Goal: Navigation & Orientation: Find specific page/section

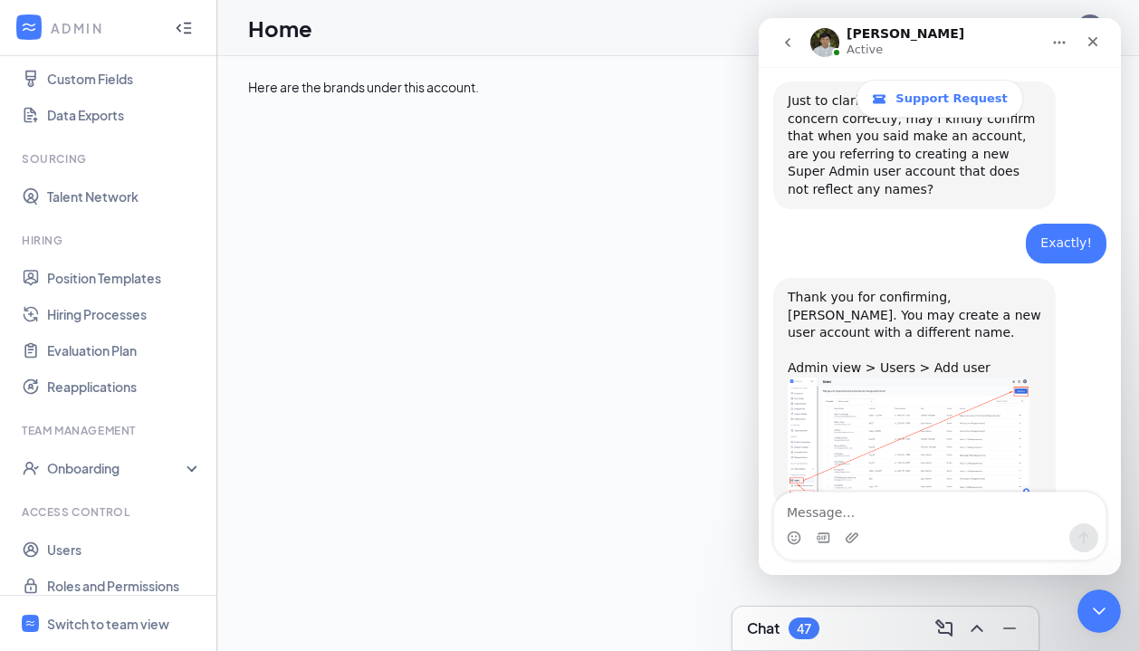
scroll to position [256, 0]
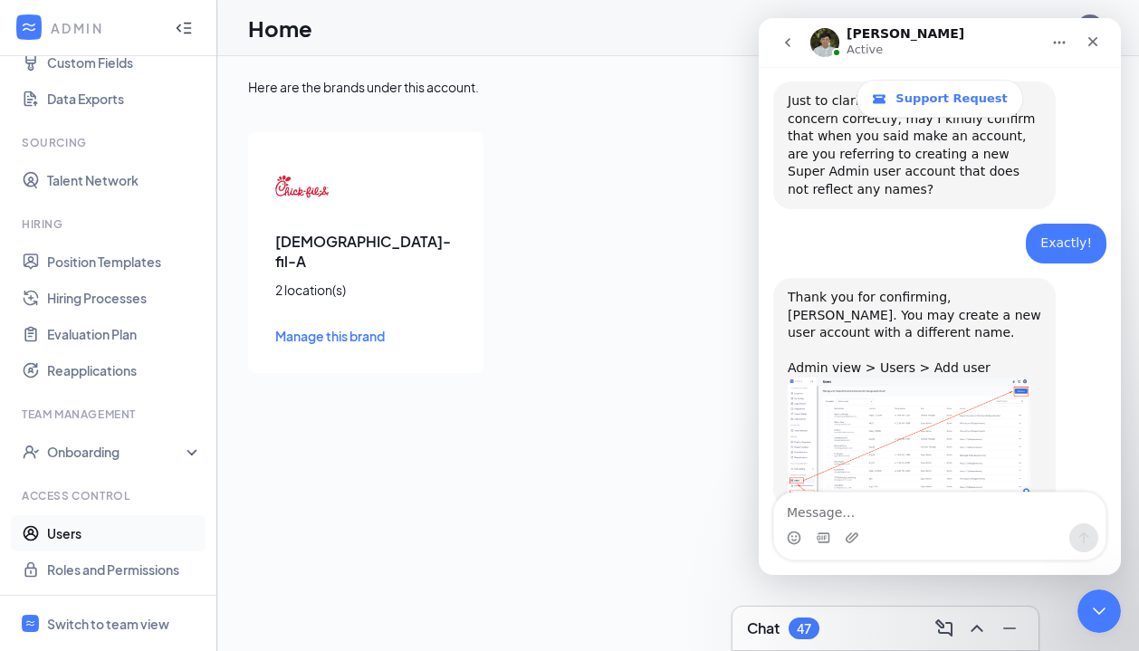
click at [66, 538] on link "Users" at bounding box center [124, 533] width 155 height 36
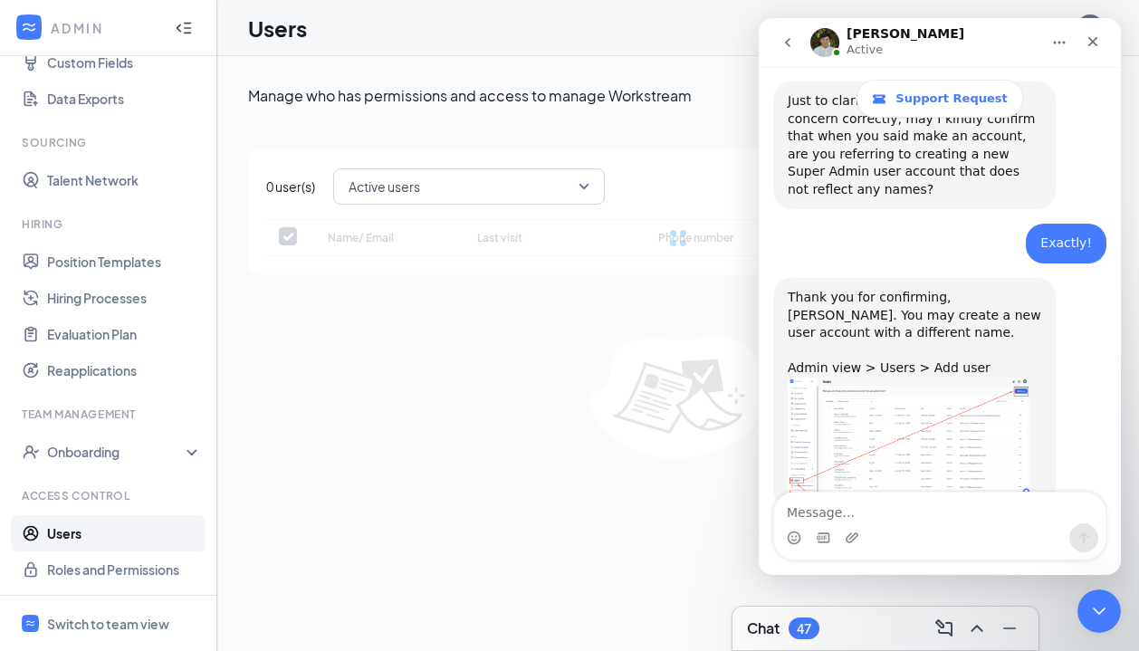
checkbox input "false"
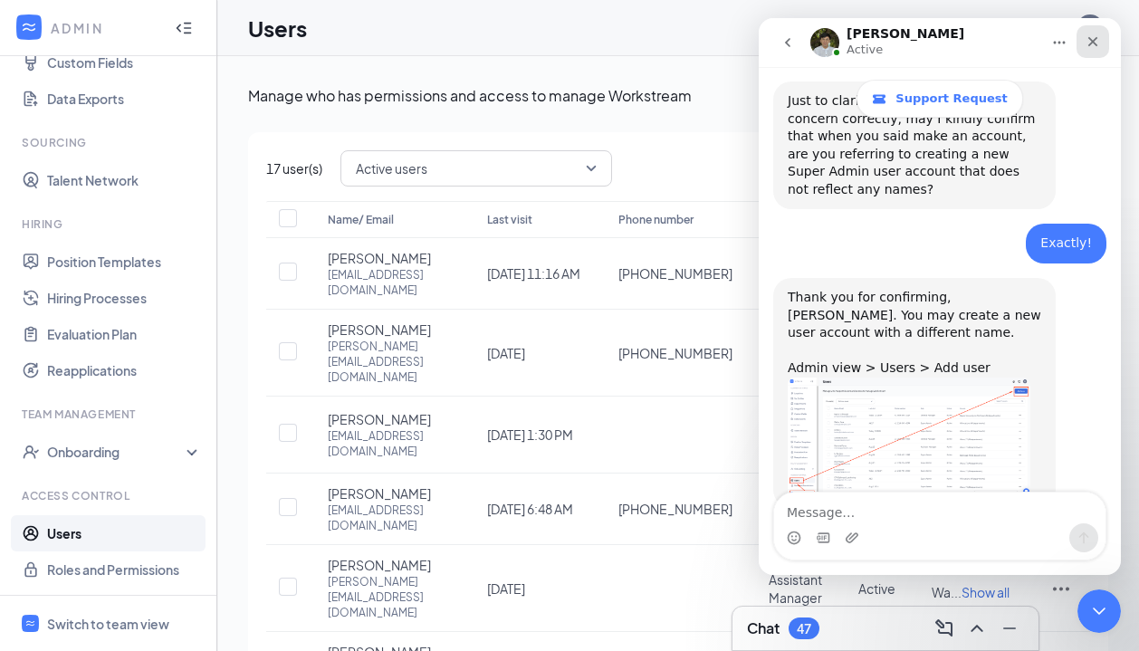
click at [1097, 33] on div "Close" at bounding box center [1093, 41] width 33 height 33
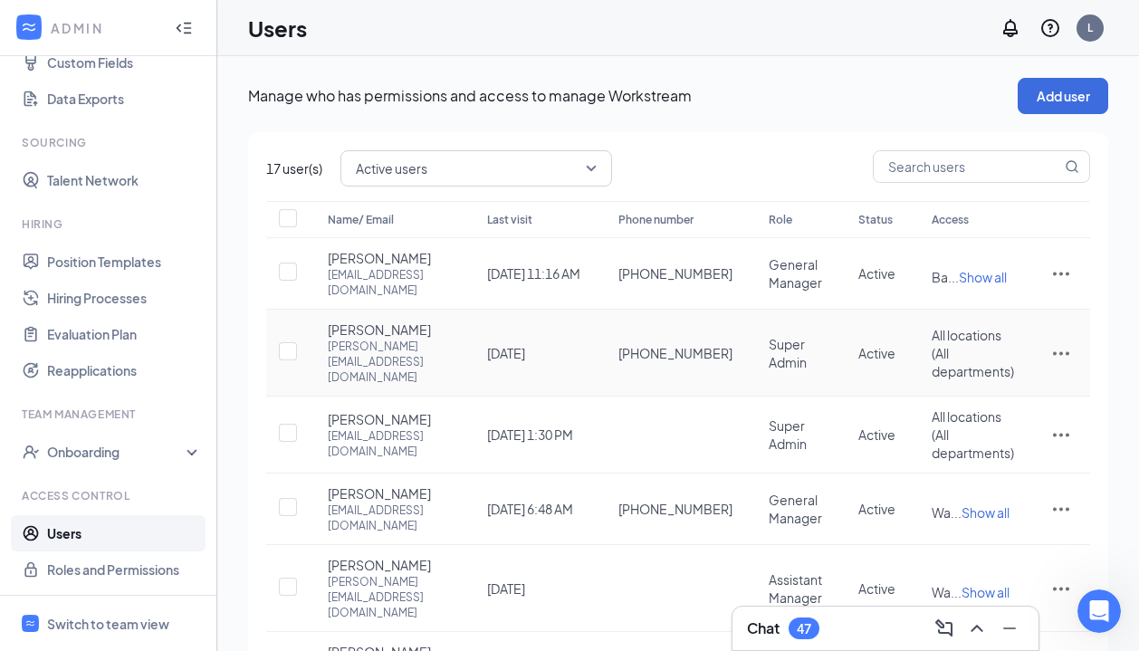
scroll to position [538, 0]
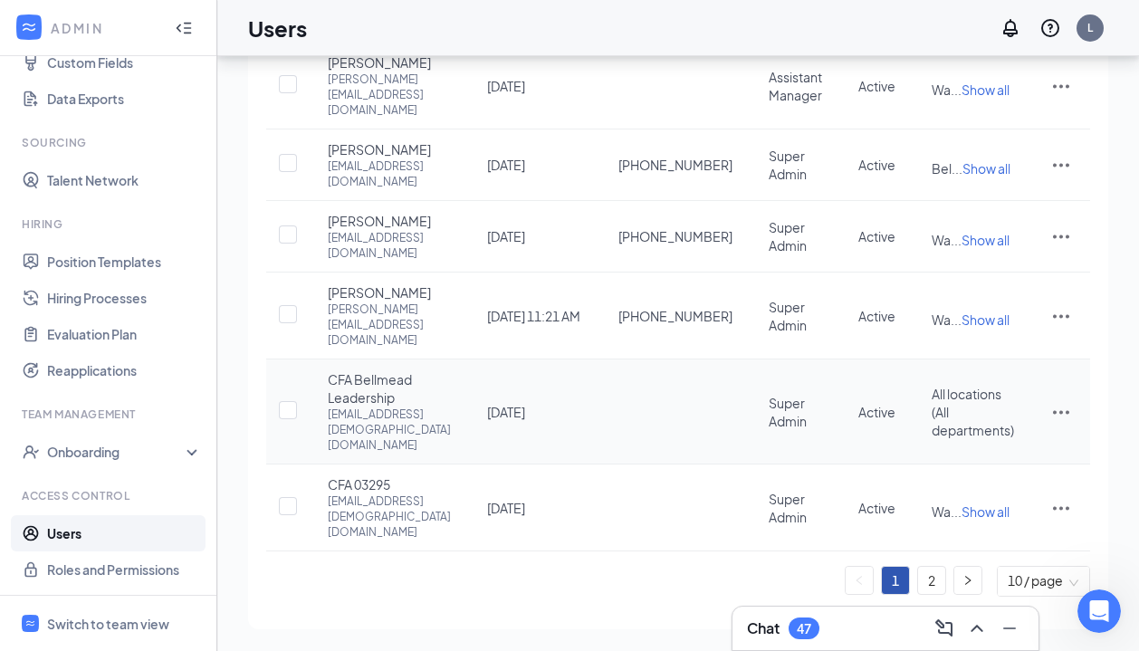
click at [1064, 452] on div "Name/ Email Last visit Phone number Role Status Access [GEOGRAPHIC_DATA][PERSON…" at bounding box center [678, 147] width 824 height 898
click at [1058, 423] on icon "ActionsIcon" at bounding box center [1062, 412] width 22 height 22
click at [428, 407] on span "CFA Bellmead Leadership" at bounding box center [389, 388] width 123 height 36
click at [1061, 423] on icon "ActionsIcon" at bounding box center [1062, 412] width 22 height 22
click at [1112, 601] on div "Open Intercom Messenger" at bounding box center [1097, 609] width 60 height 60
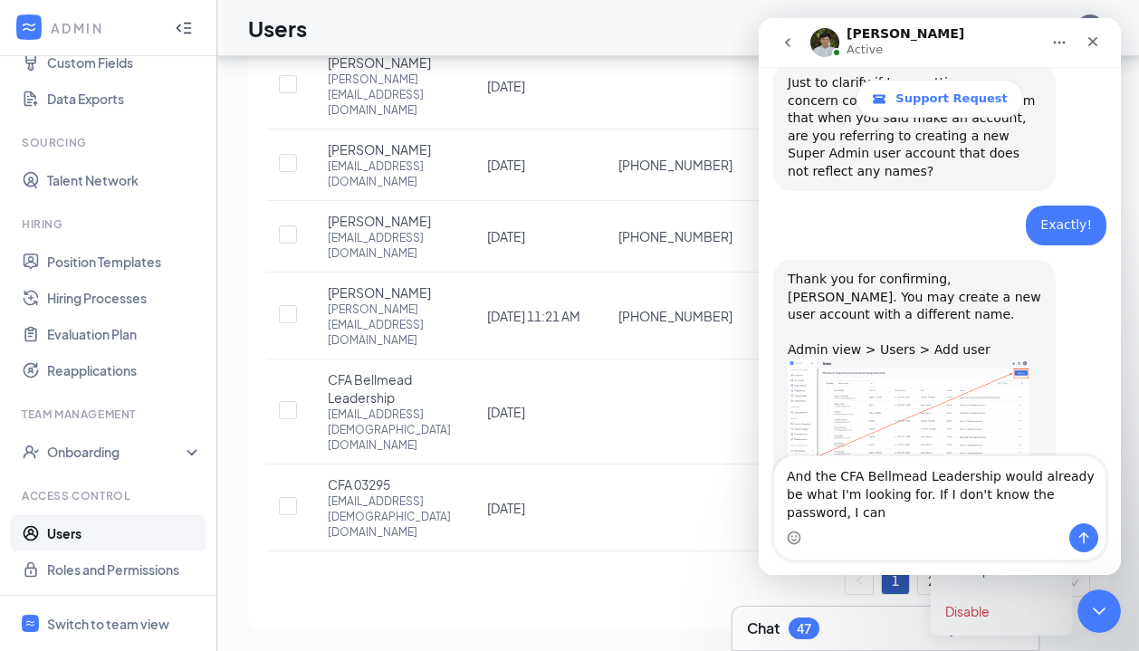
scroll to position [669, 0]
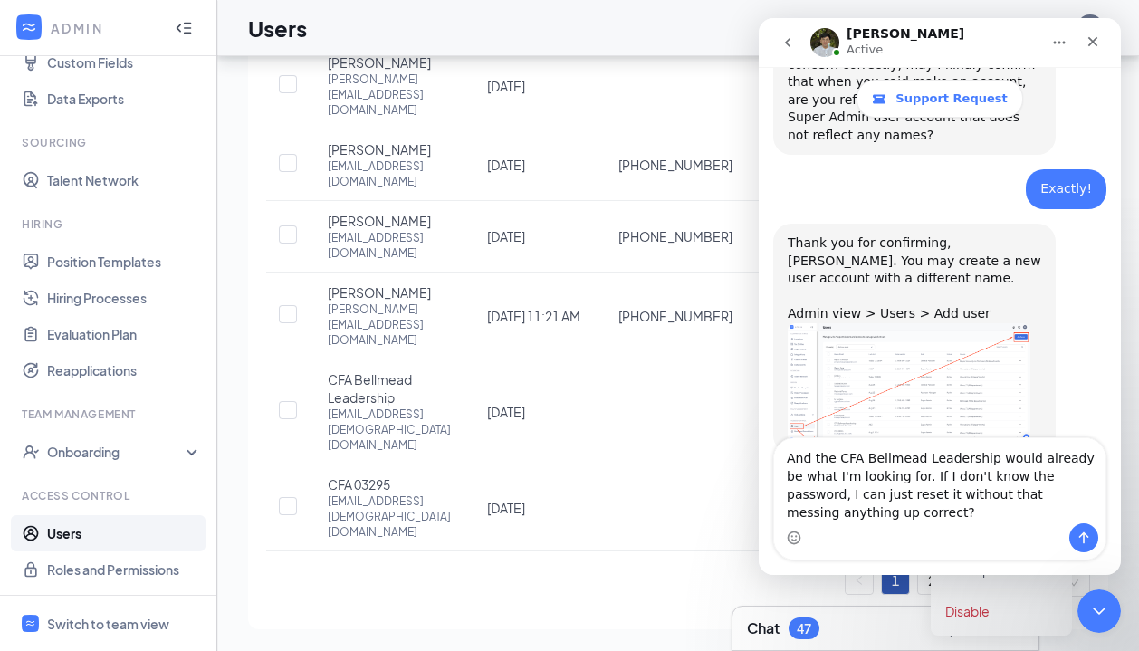
type textarea "And the CFA Bellmead Leadership would already be what I'm looking for. If I don…"
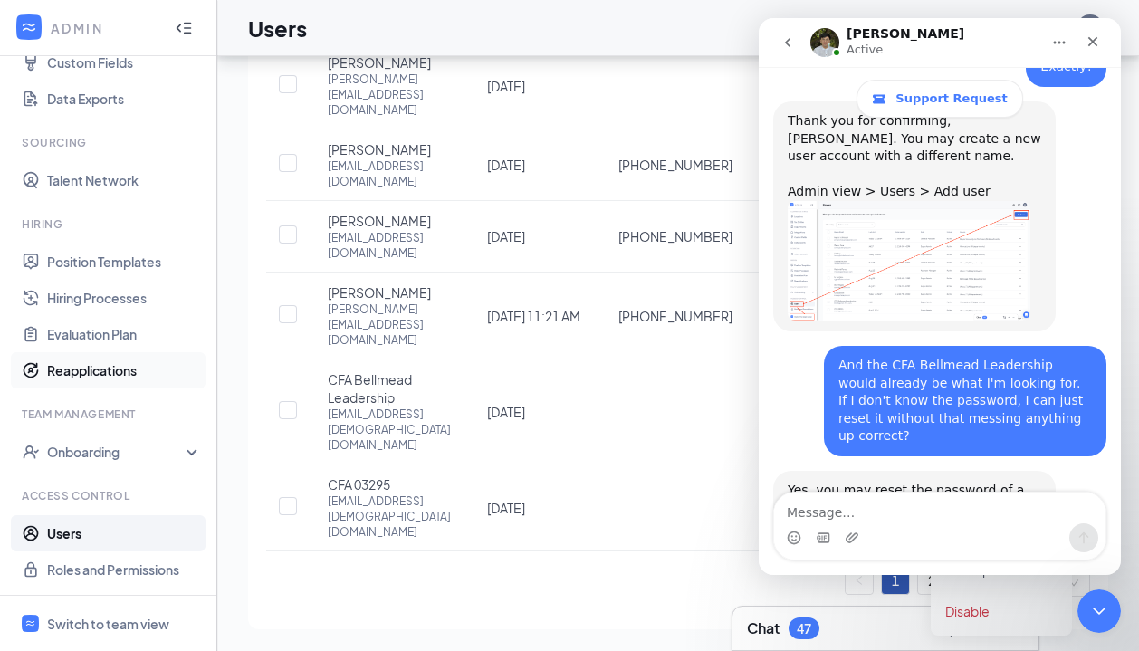
scroll to position [830, 0]
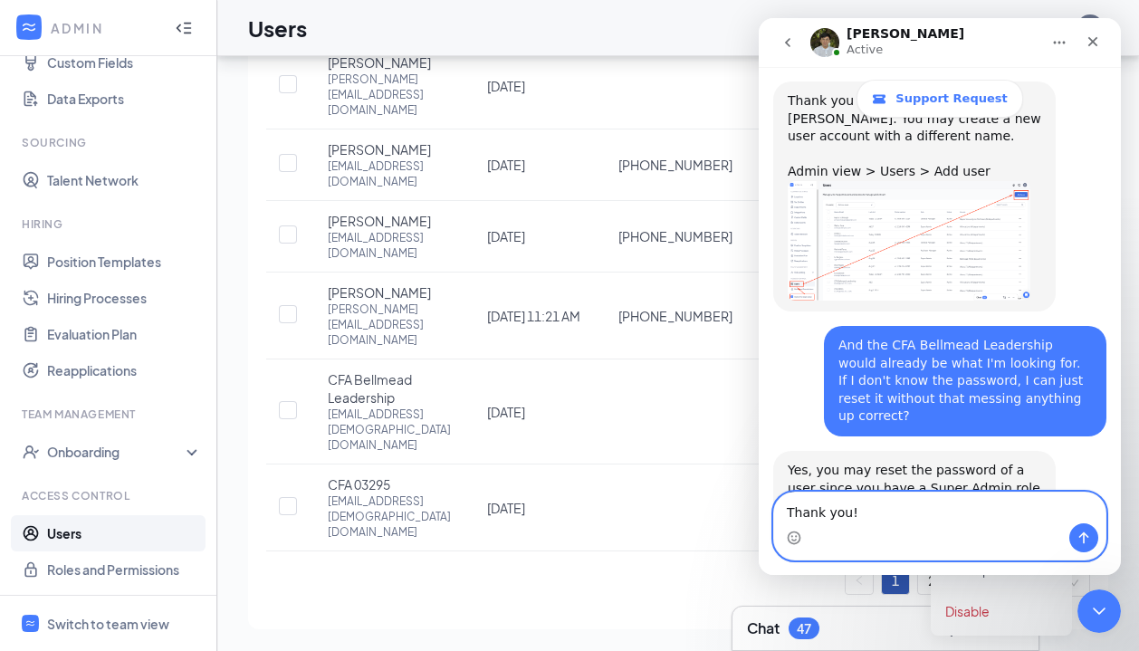
type textarea "Thank you!"
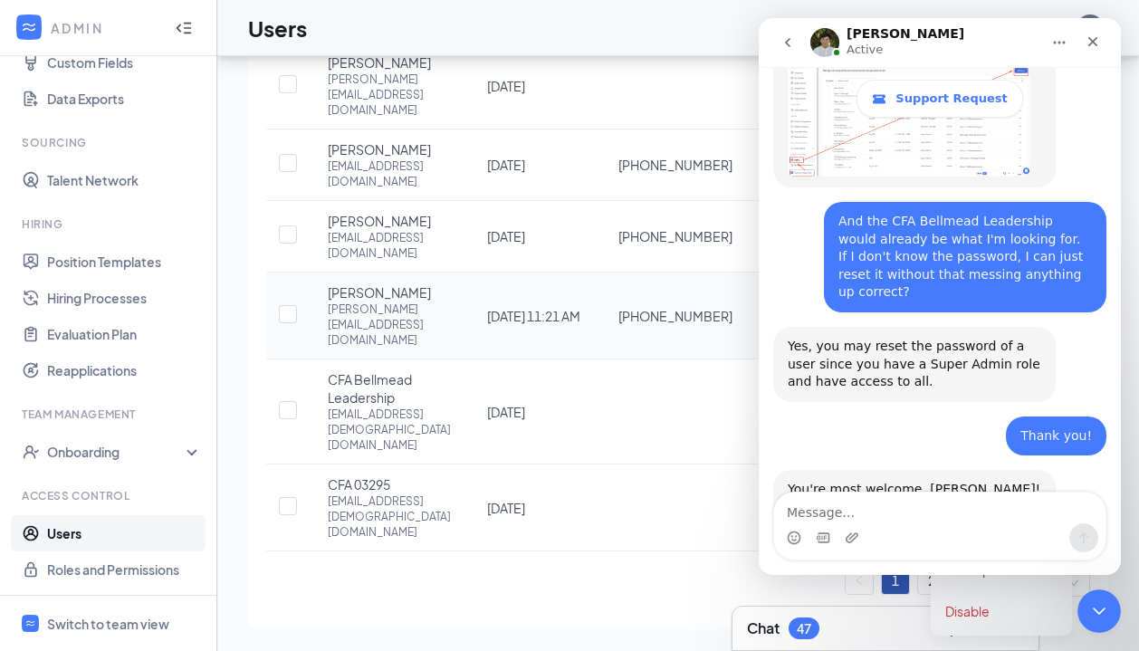
scroll to position [974, 0]
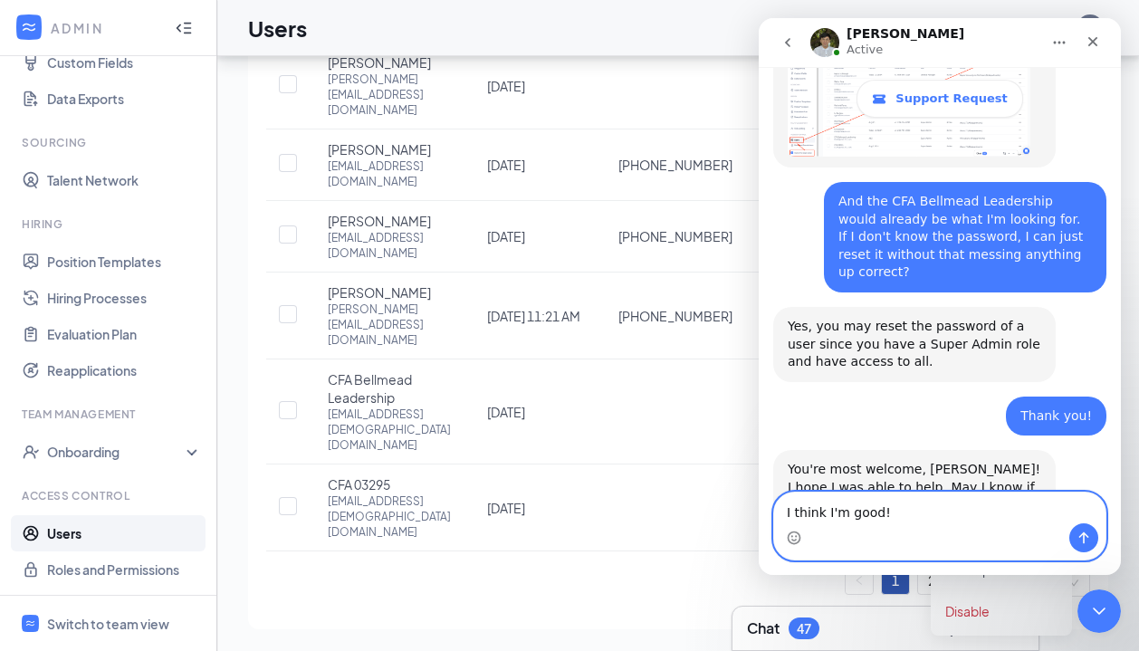
type textarea "I think I'm good!"
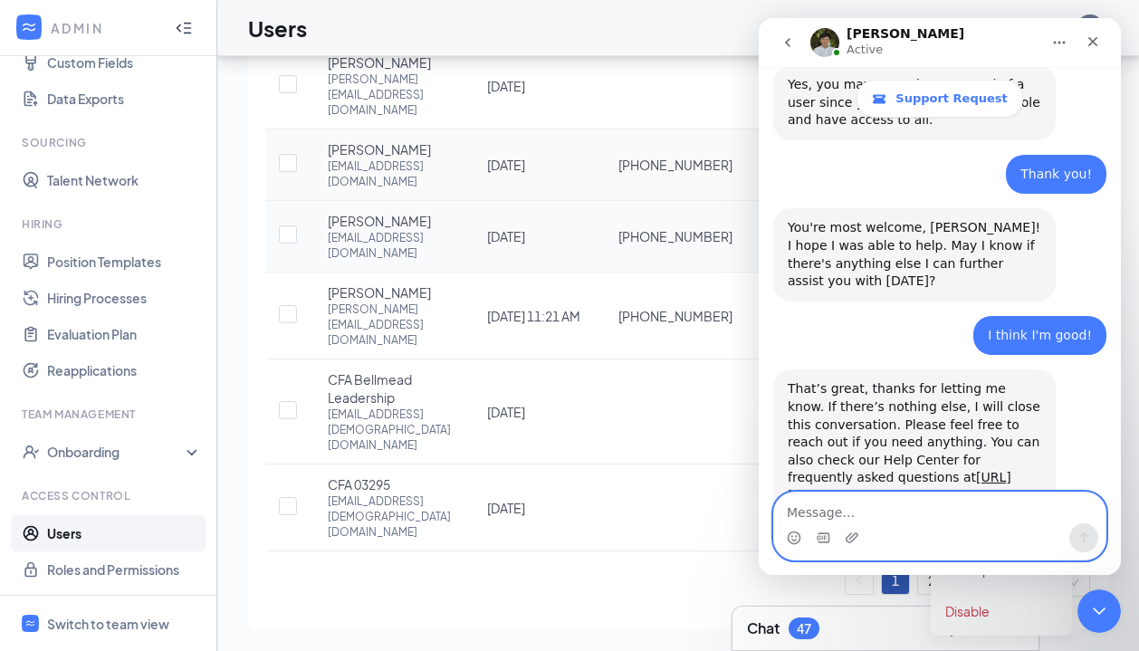
scroll to position [1267, 0]
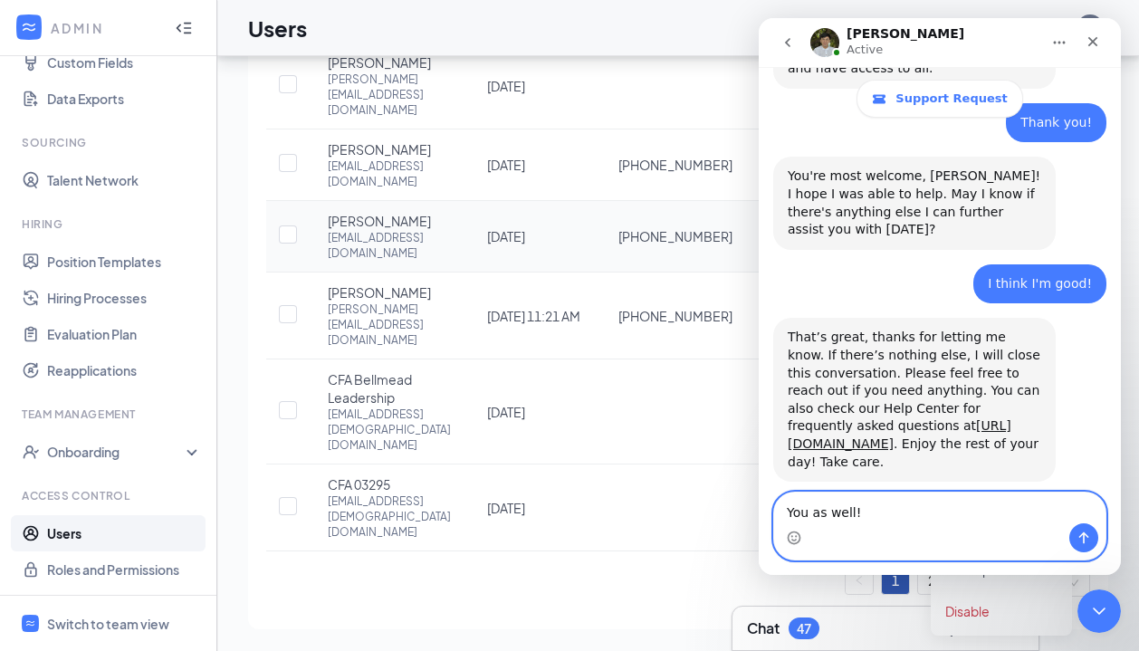
type textarea "You as well!"
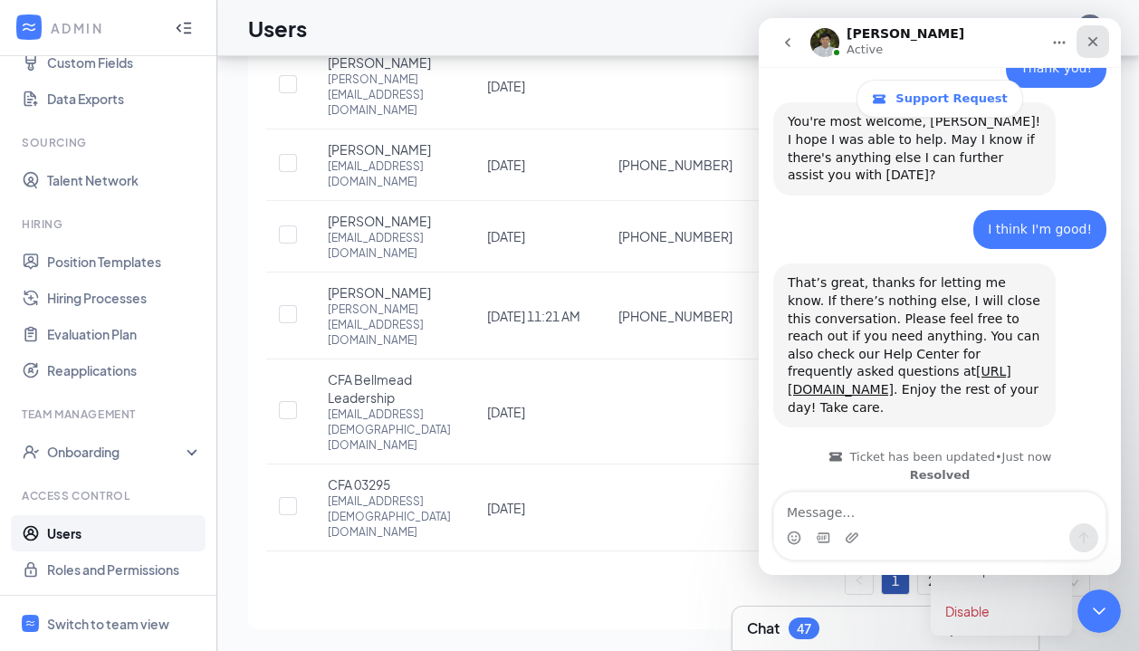
click at [1085, 43] on div "Close" at bounding box center [1093, 41] width 33 height 33
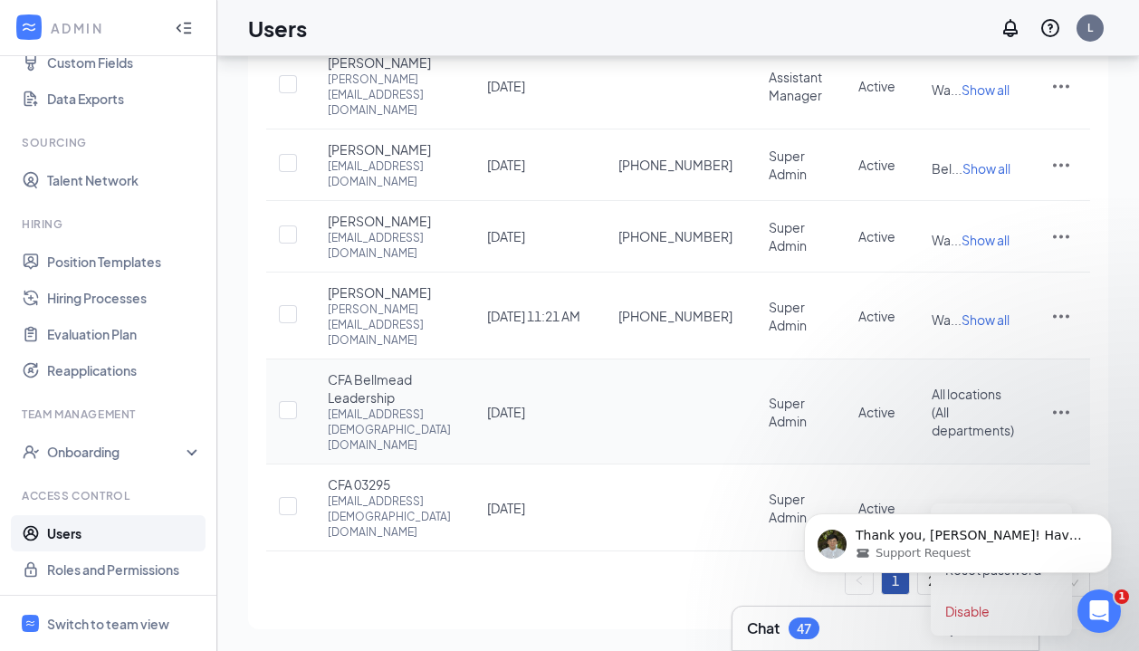
scroll to position [0, 0]
click at [1108, 514] on icon "Dismiss notification" at bounding box center [1107, 519] width 10 height 10
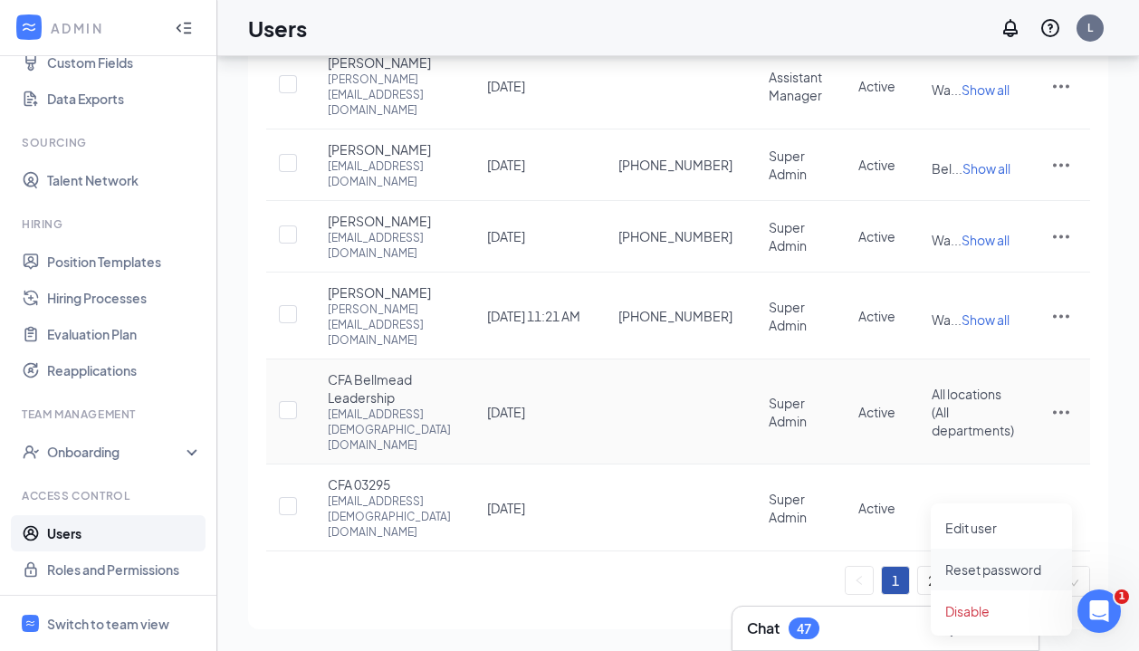
click at [978, 562] on span "Reset password" at bounding box center [994, 570] width 96 height 16
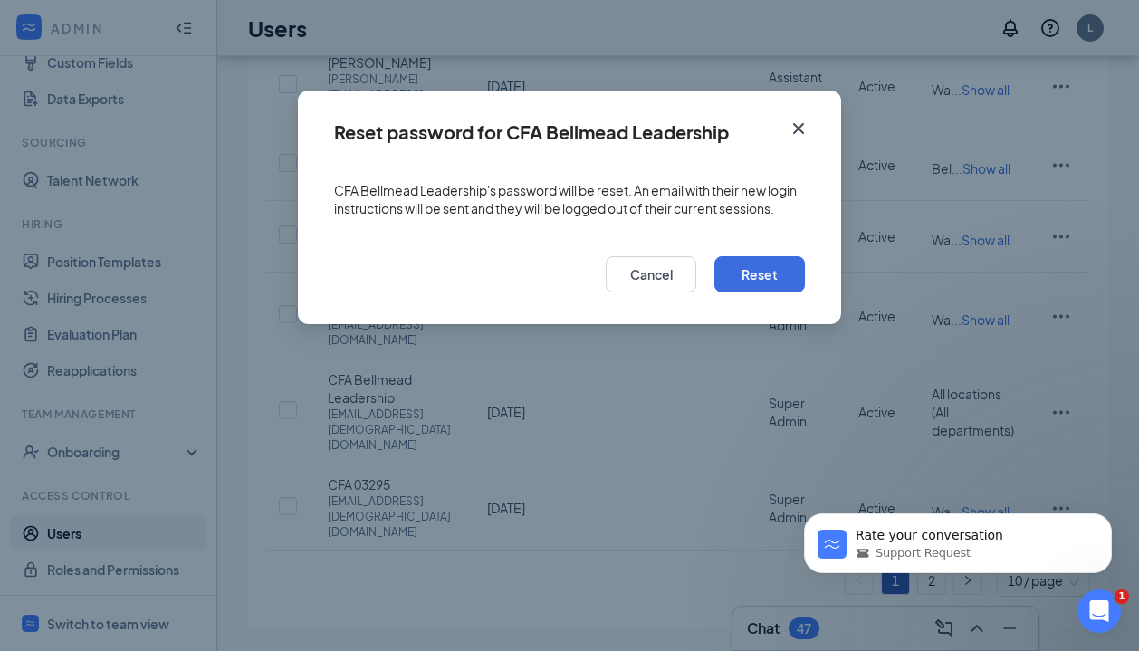
scroll to position [1432, 0]
click at [801, 131] on icon "Cross" at bounding box center [798, 128] width 11 height 11
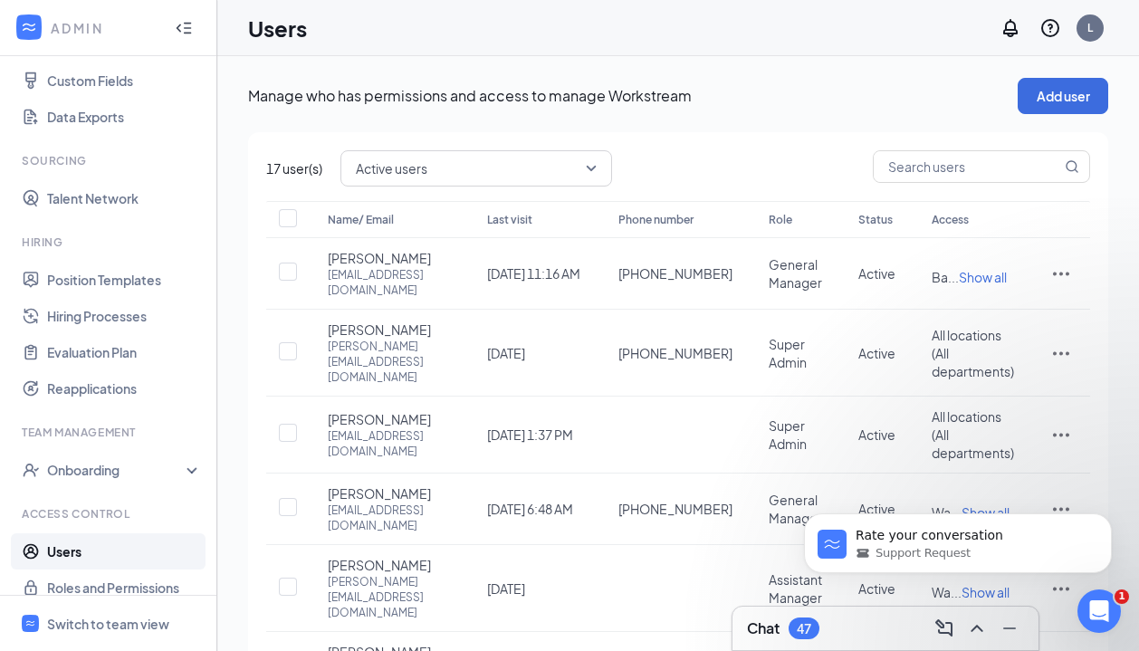
scroll to position [256, 0]
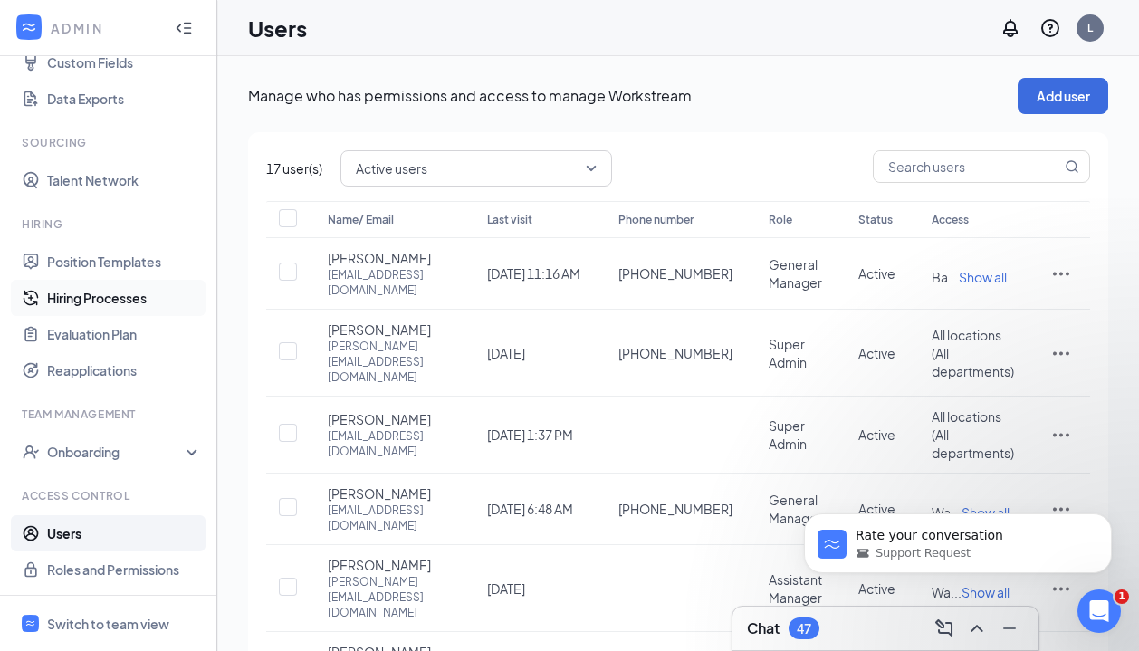
click at [87, 294] on link "Hiring Processes" at bounding box center [124, 298] width 155 height 36
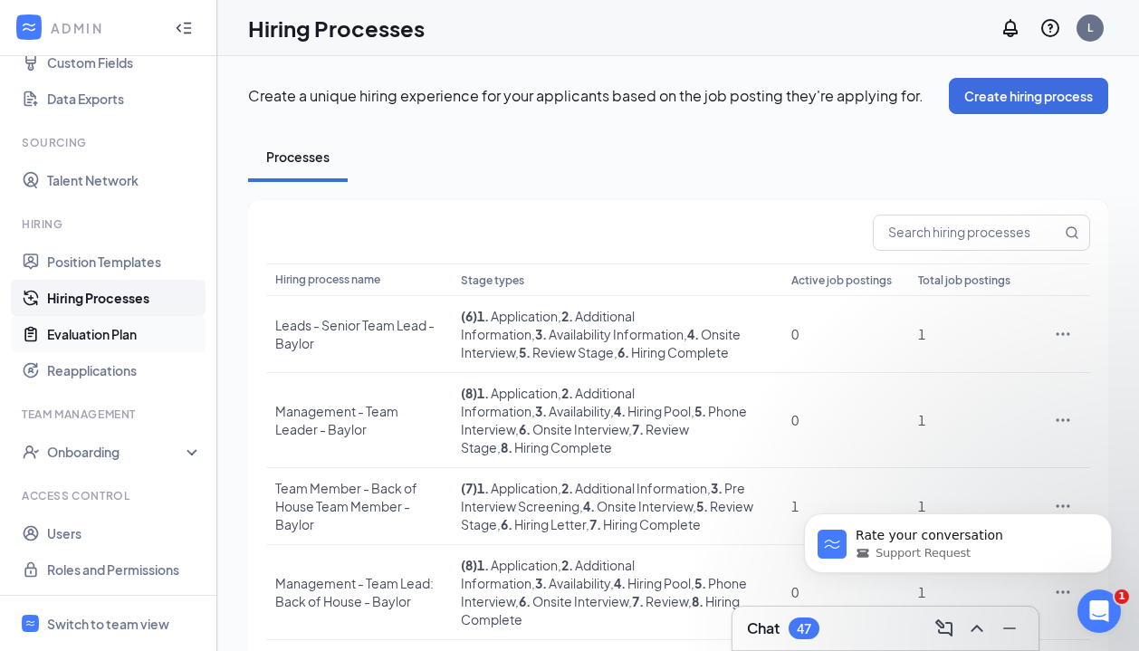
click at [112, 342] on link "Evaluation Plan" at bounding box center [124, 334] width 155 height 36
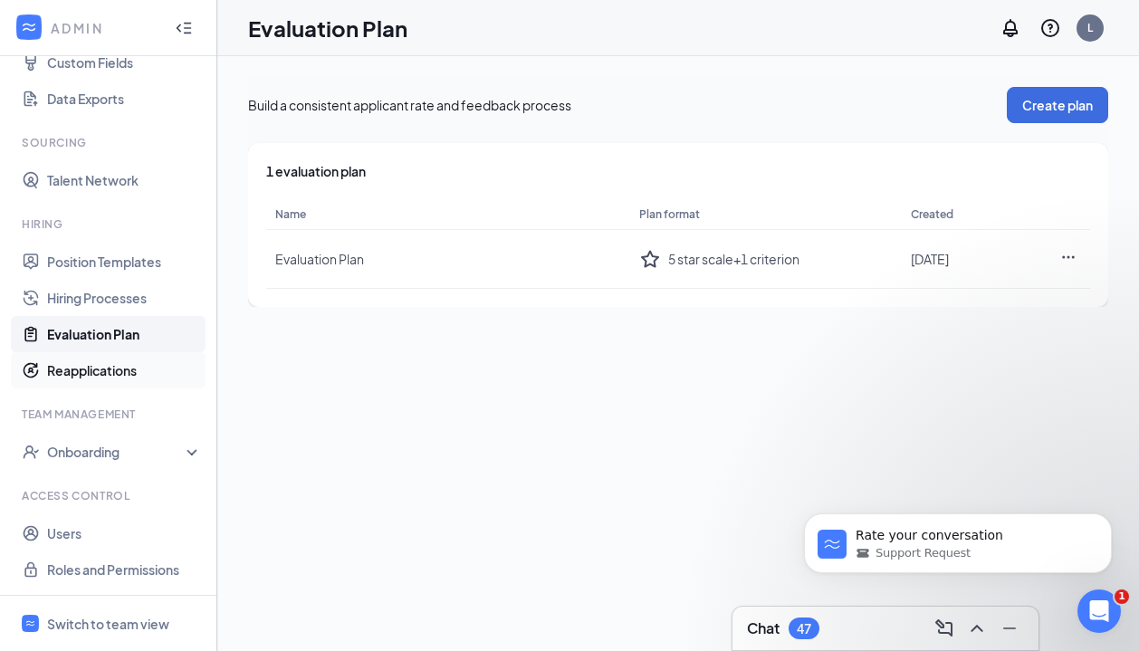
click at [106, 373] on link "Reapplications" at bounding box center [124, 370] width 155 height 36
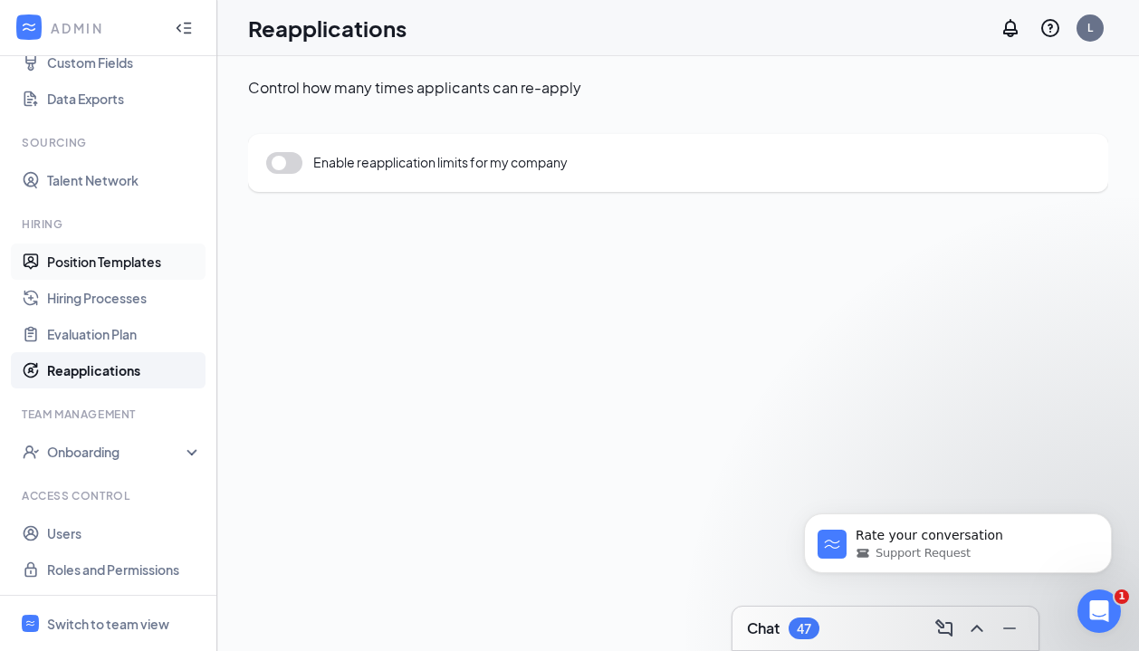
click at [80, 262] on link "Position Templates" at bounding box center [124, 262] width 155 height 36
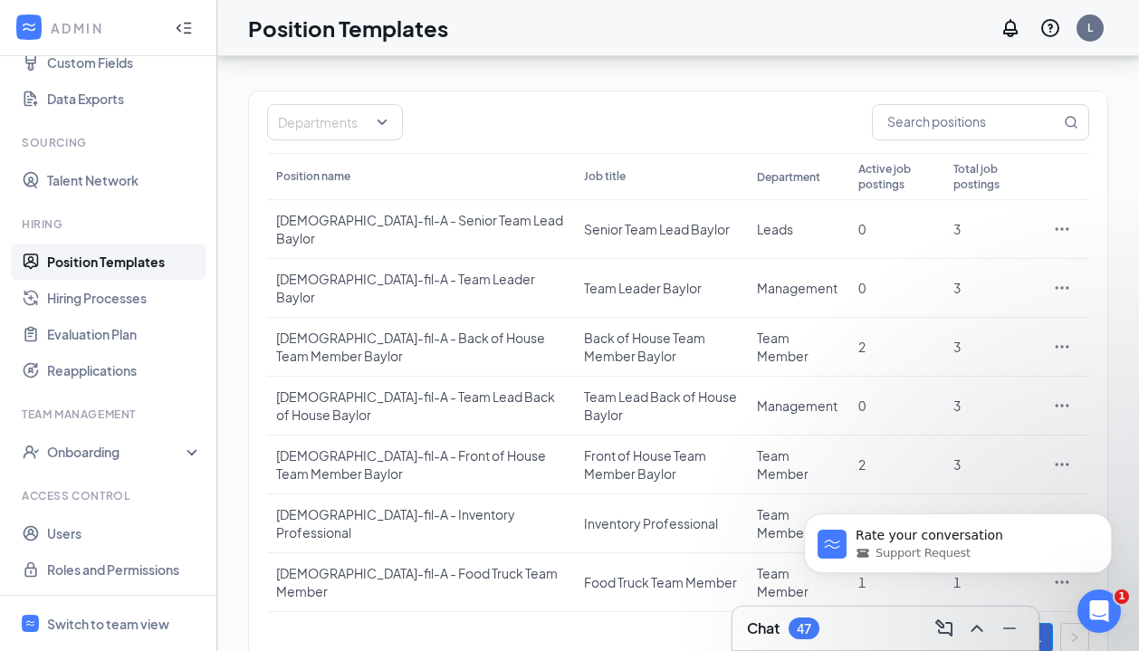
scroll to position [113, 0]
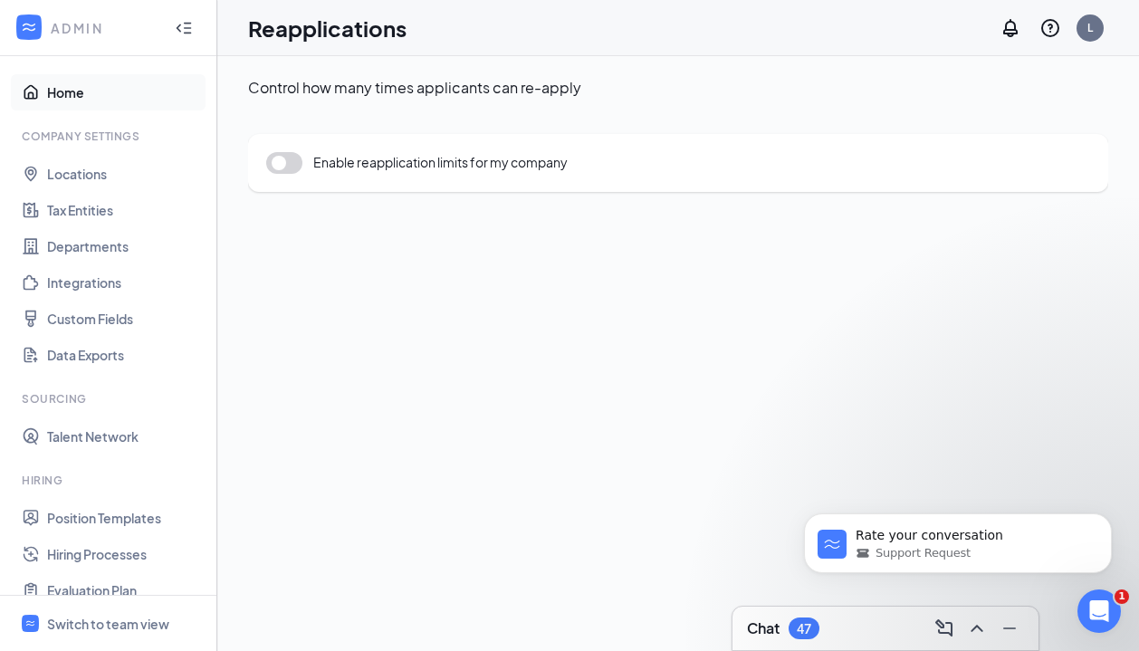
click at [64, 91] on link "Home" at bounding box center [124, 92] width 155 height 36
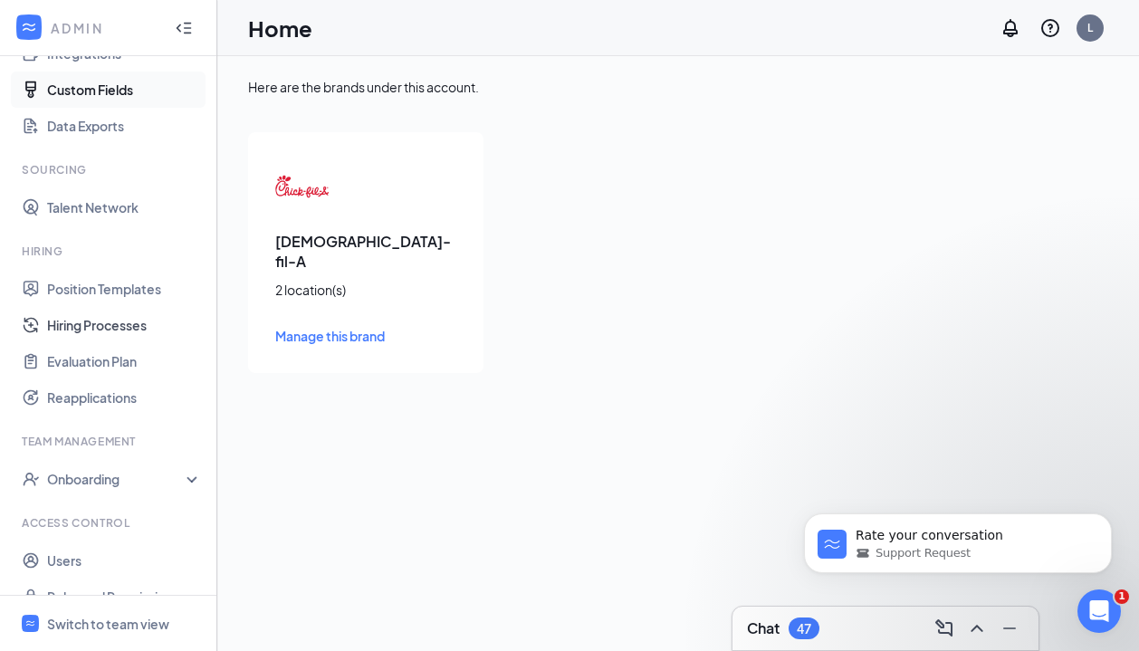
scroll to position [256, 0]
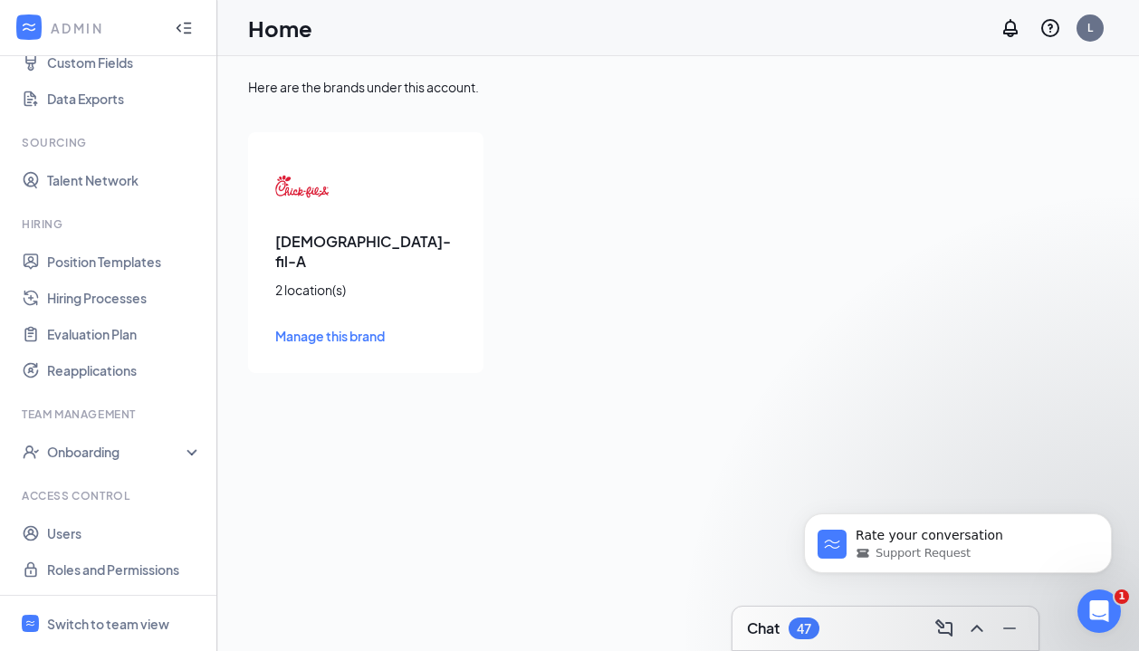
click at [346, 232] on h3 "[DEMOGRAPHIC_DATA]-fil-A" at bounding box center [365, 252] width 181 height 40
click at [321, 328] on span "Manage this brand" at bounding box center [330, 336] width 110 height 16
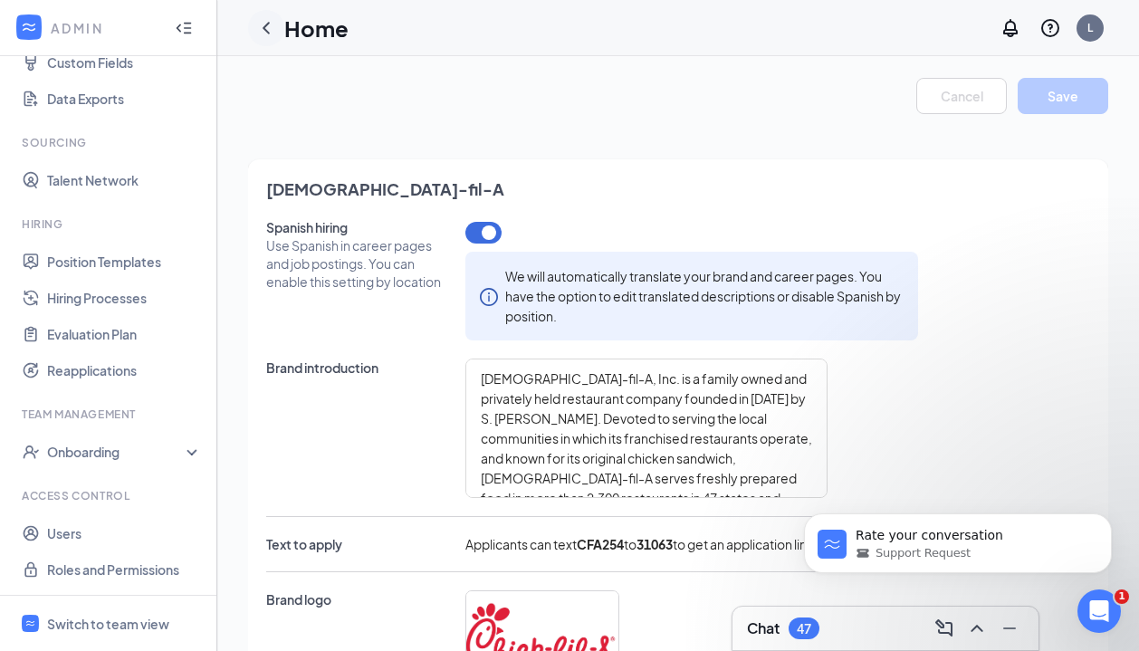
click at [266, 24] on icon "ChevronLeft" at bounding box center [266, 28] width 7 height 12
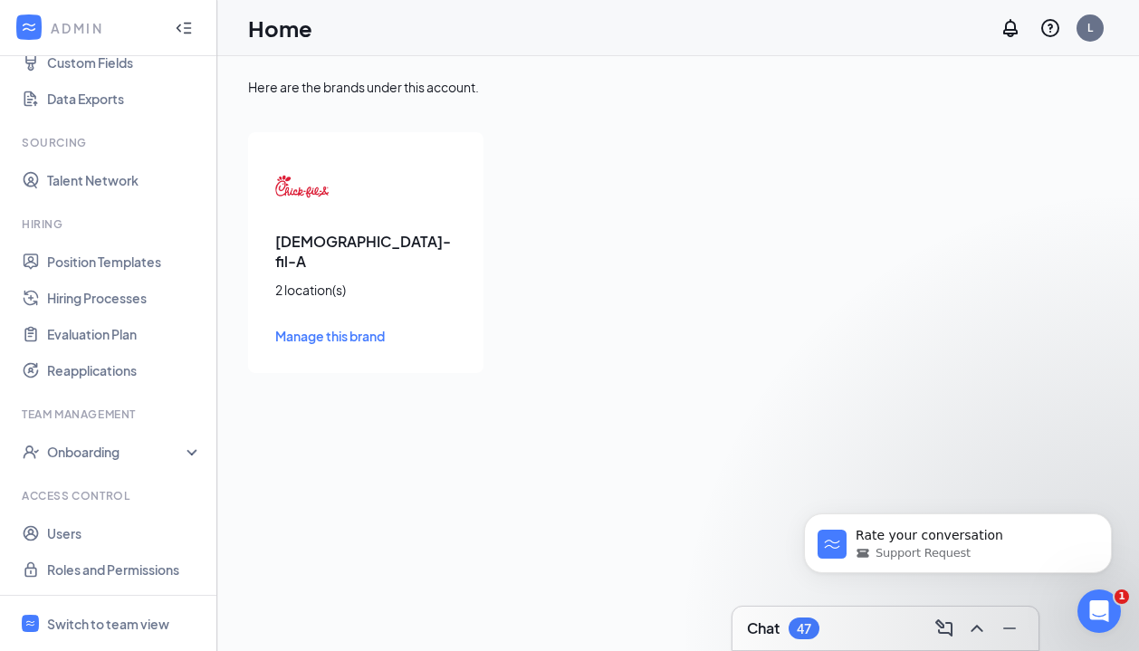
click at [389, 182] on div "[DEMOGRAPHIC_DATA]-fil-A 2 location(s) Manage this brand" at bounding box center [365, 252] width 235 height 241
click at [318, 177] on img at bounding box center [302, 186] width 54 height 54
click at [312, 190] on img at bounding box center [302, 186] width 54 height 54
click at [333, 281] on div "2 location(s)" at bounding box center [365, 290] width 181 height 18
click at [85, 622] on div "Switch to team view" at bounding box center [108, 624] width 122 height 18
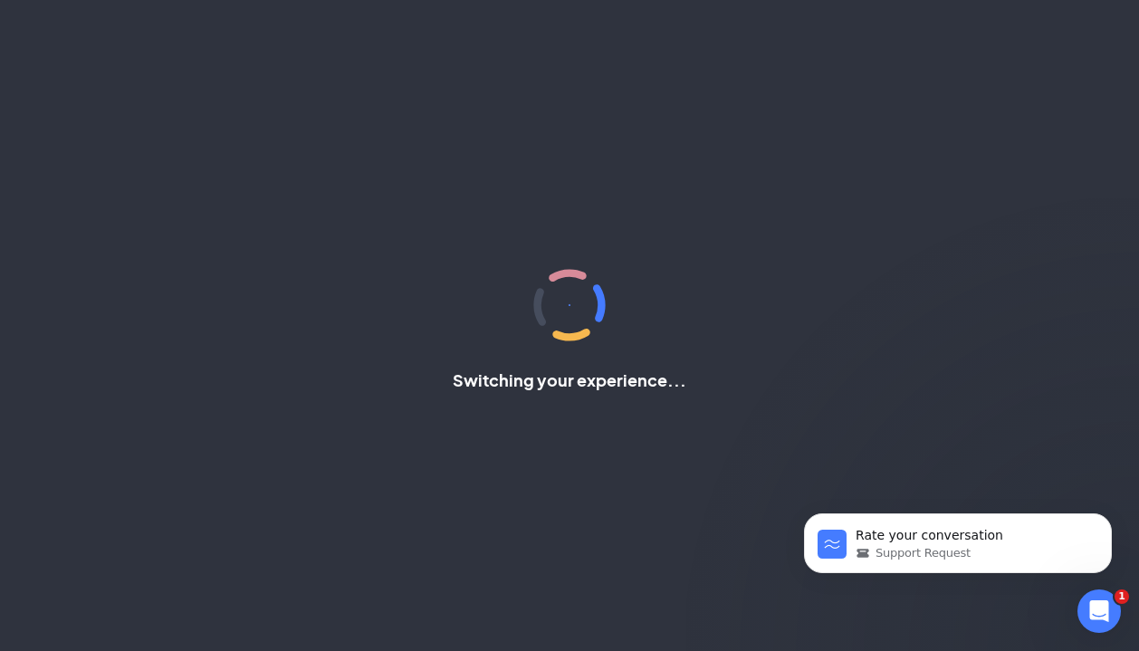
scroll to position [12, 0]
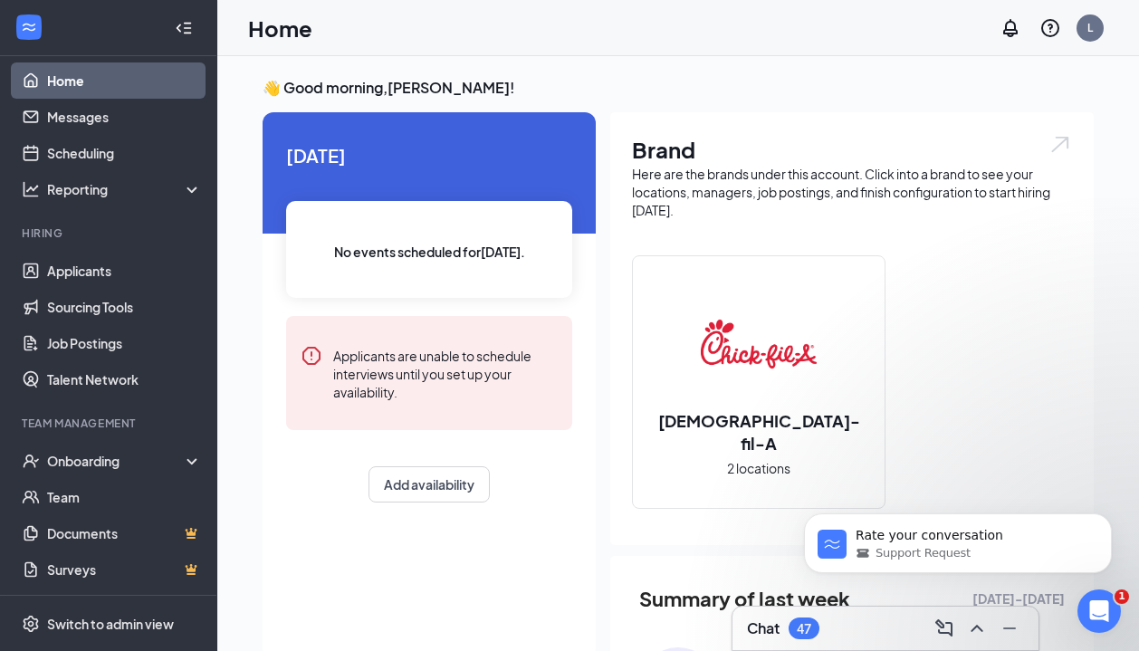
click at [702, 425] on h2 "[DEMOGRAPHIC_DATA]-fil-A" at bounding box center [759, 431] width 252 height 45
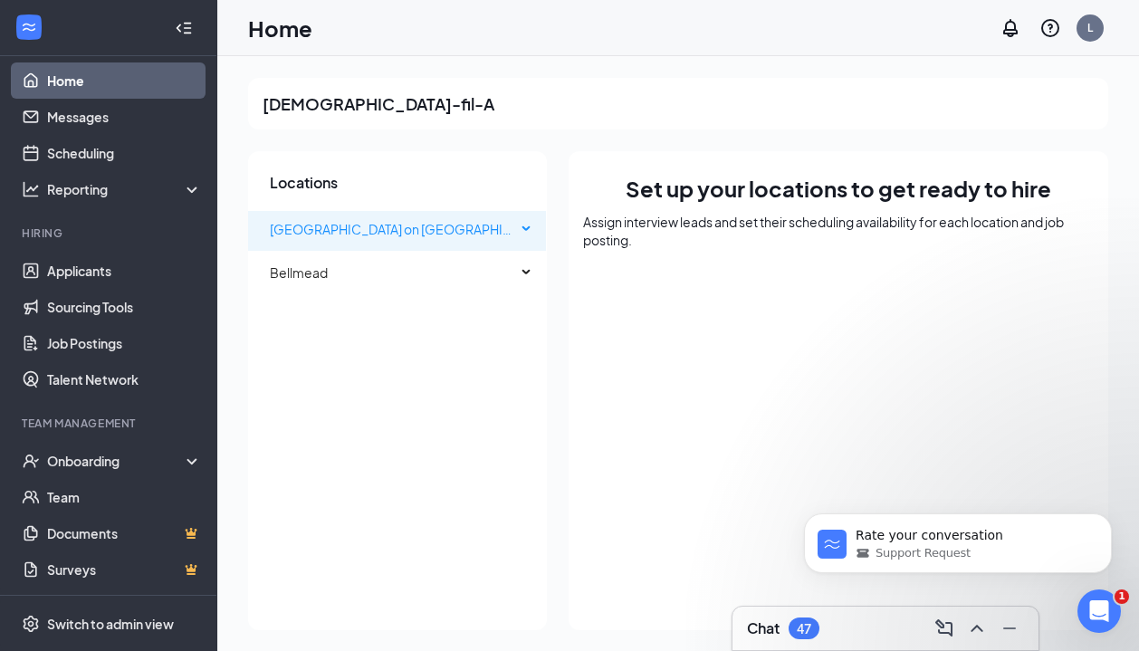
click at [527, 225] on div "[GEOGRAPHIC_DATA] on [GEOGRAPHIC_DATA]" at bounding box center [397, 229] width 299 height 36
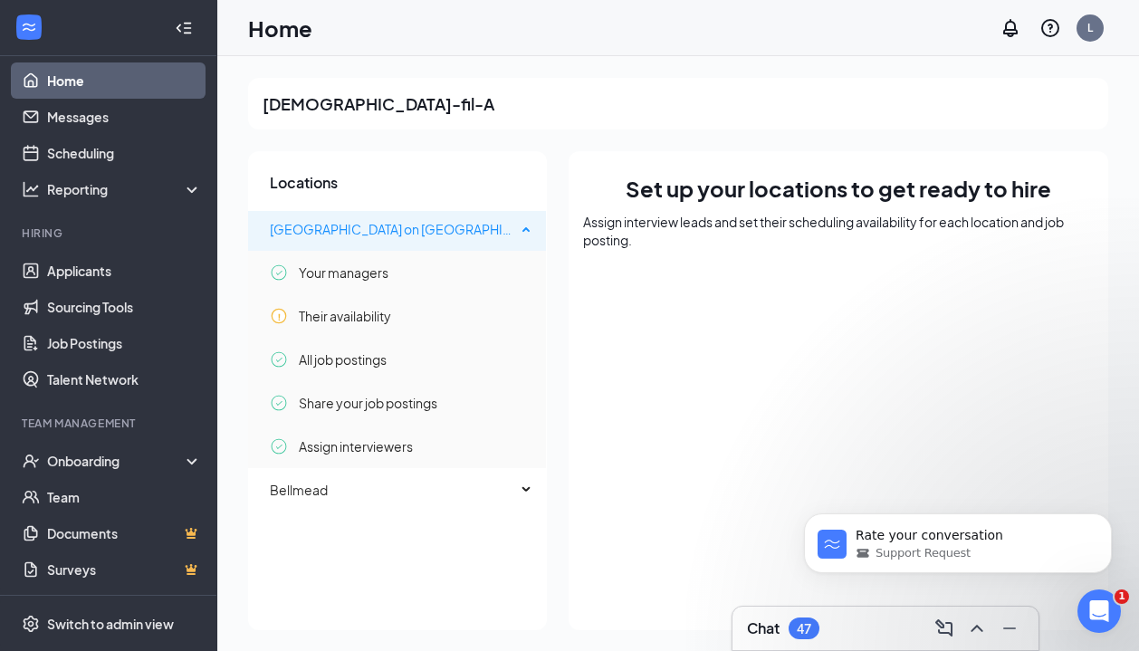
click at [526, 226] on div "[GEOGRAPHIC_DATA] on [GEOGRAPHIC_DATA]" at bounding box center [397, 229] width 299 height 36
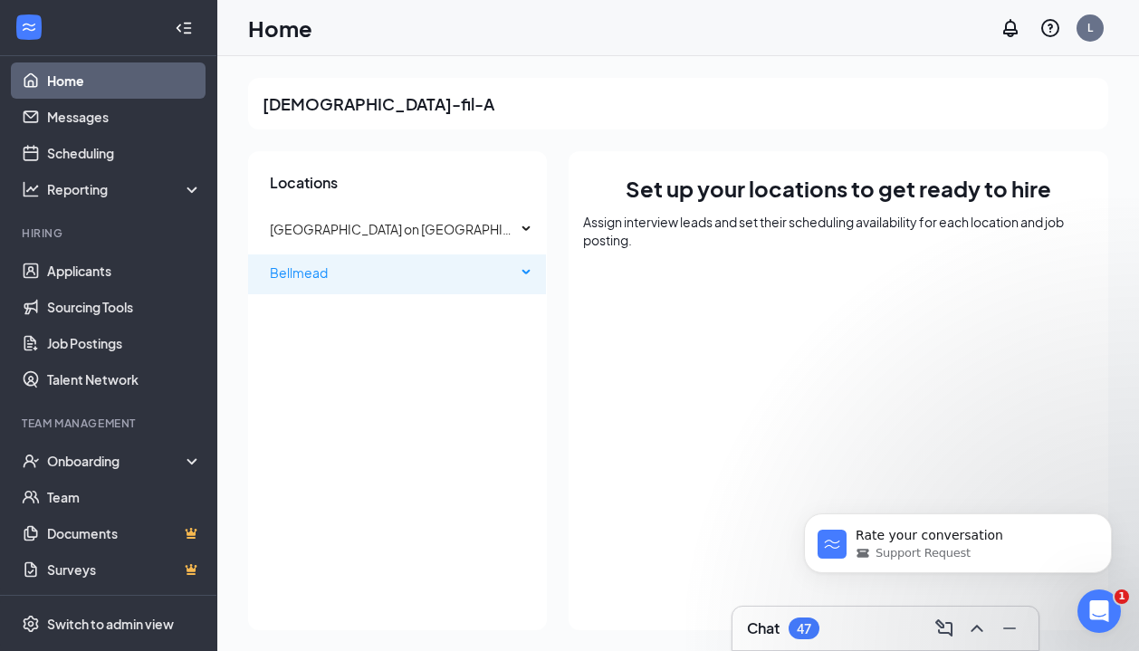
click at [528, 276] on div "Bellmead" at bounding box center [397, 272] width 299 height 36
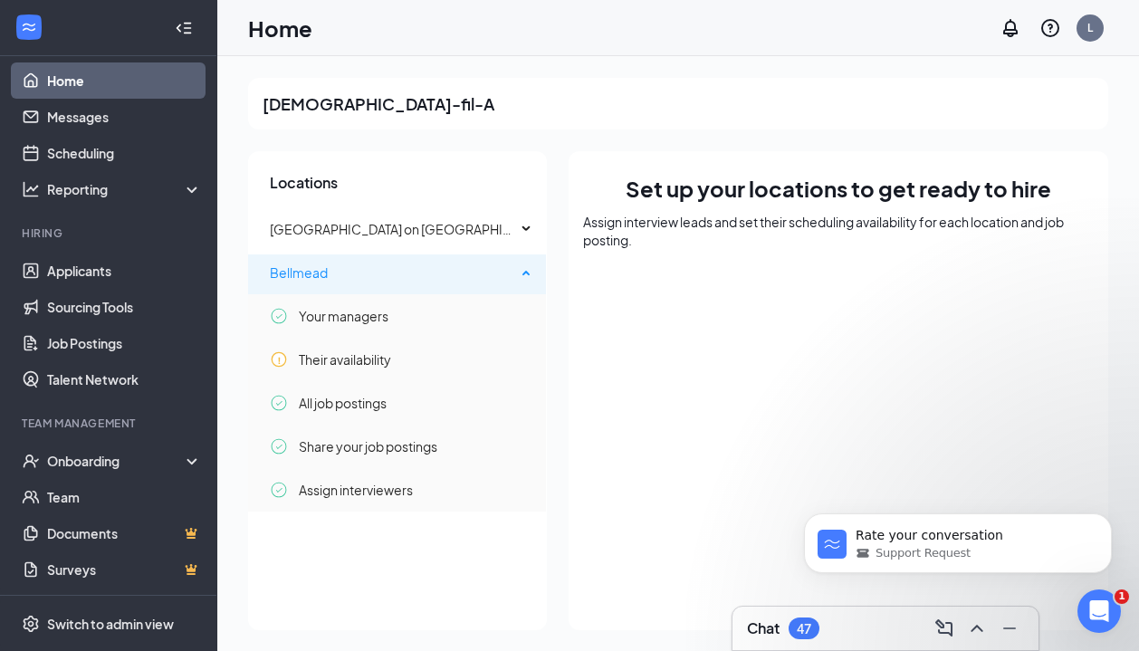
click at [528, 276] on div "Bellmead" at bounding box center [397, 272] width 299 height 36
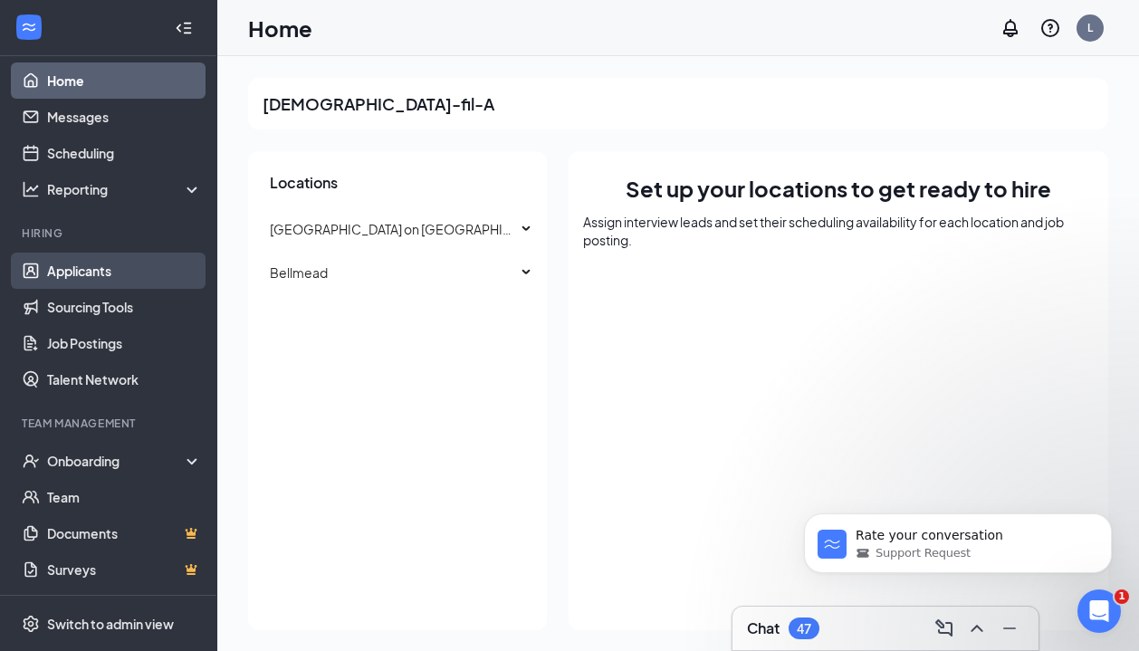
click at [71, 264] on link "Applicants" at bounding box center [124, 271] width 155 height 36
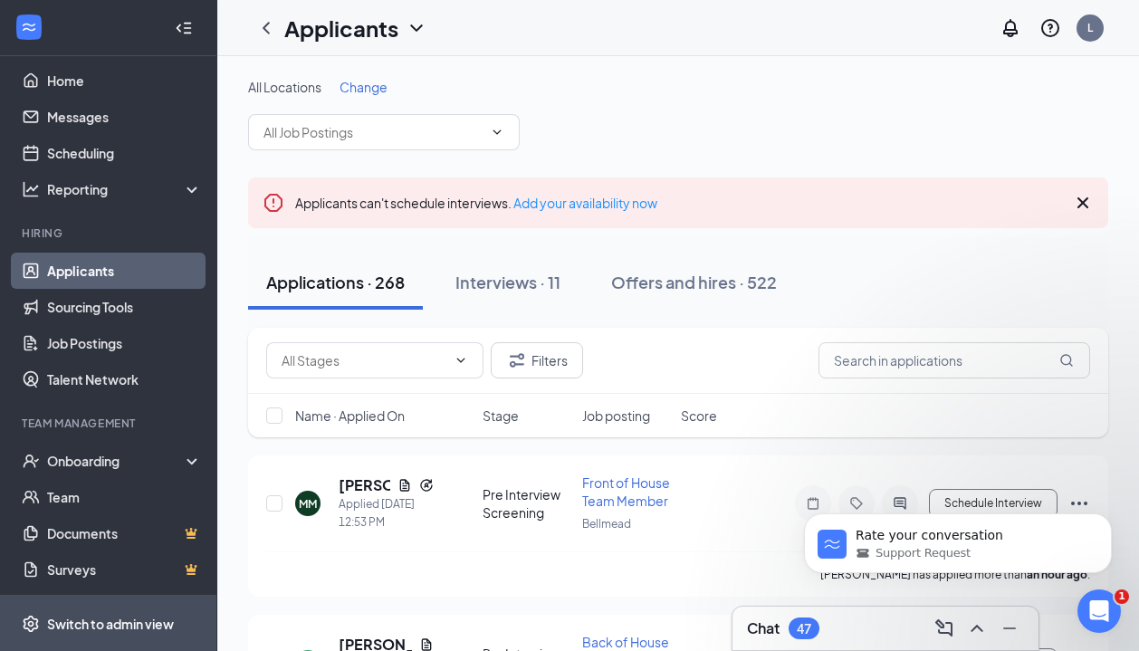
click at [105, 618] on div "Switch to admin view" at bounding box center [110, 624] width 127 height 18
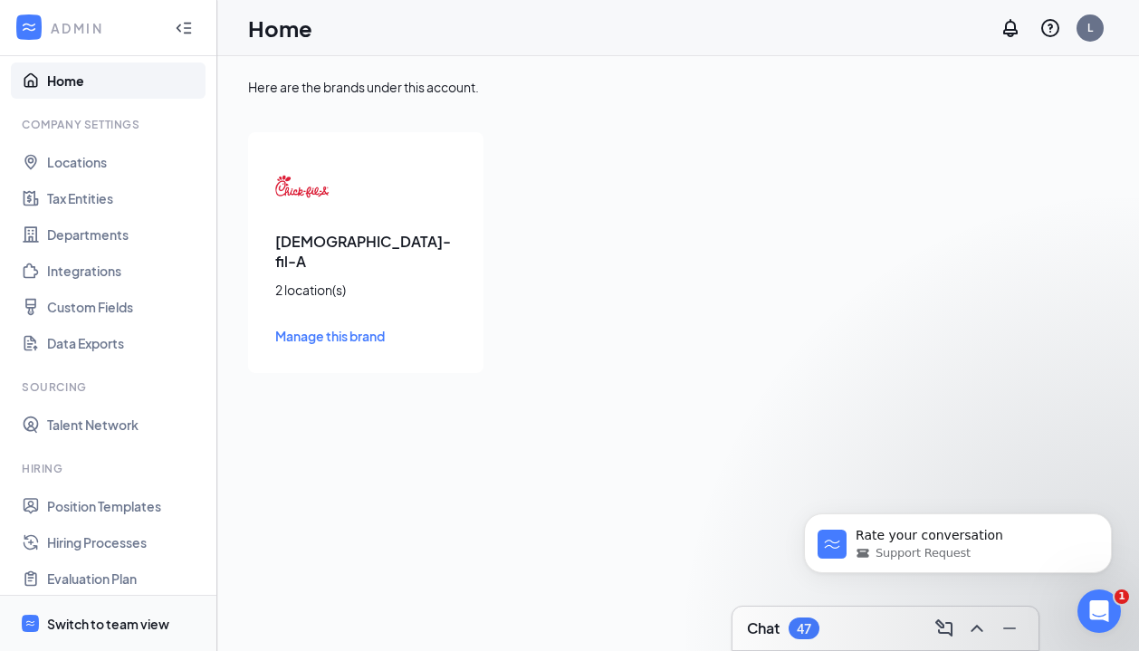
click at [112, 613] on span "Switch to team view" at bounding box center [124, 623] width 155 height 55
